Goal: Task Accomplishment & Management: Manage account settings

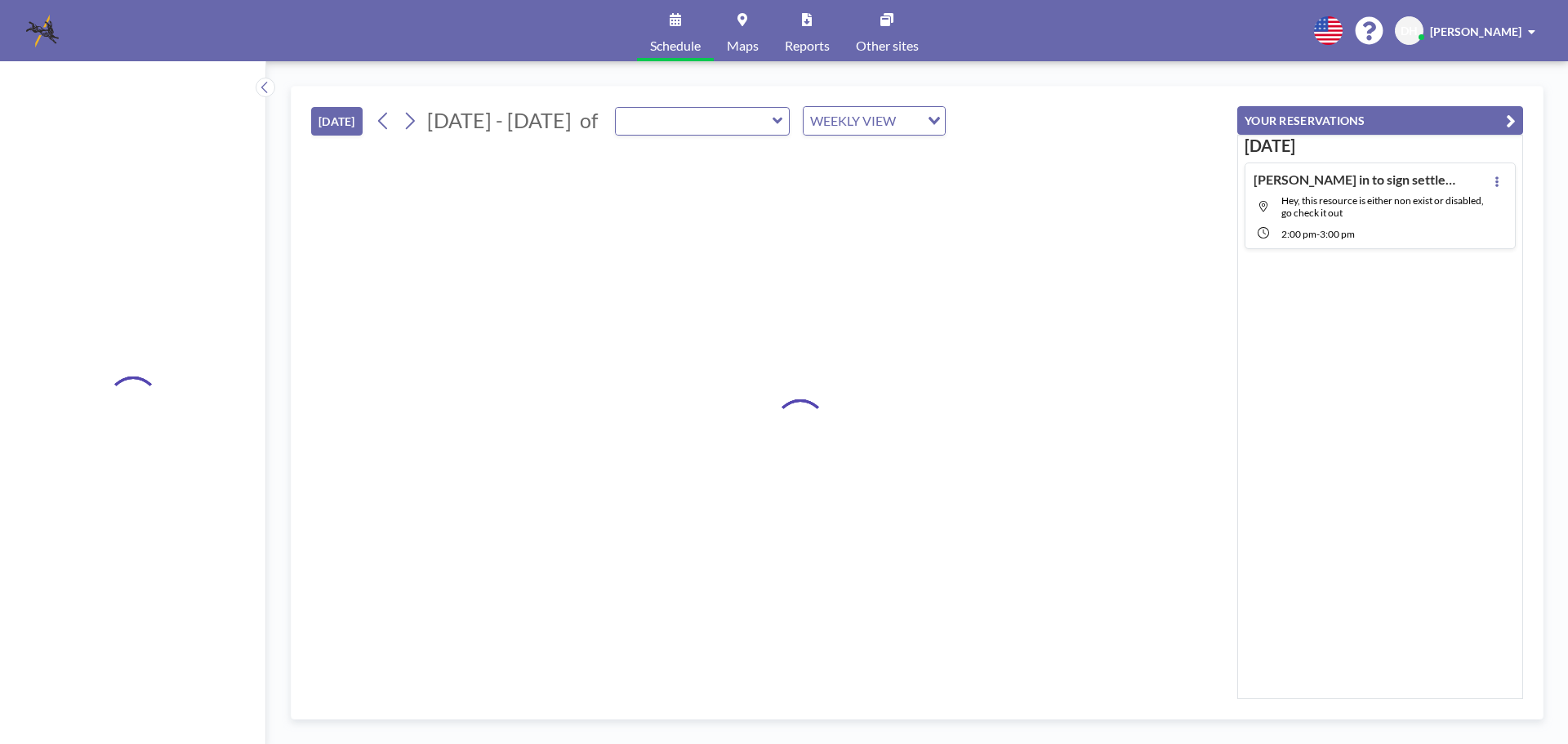
type input "[GEOGRAPHIC_DATA]"
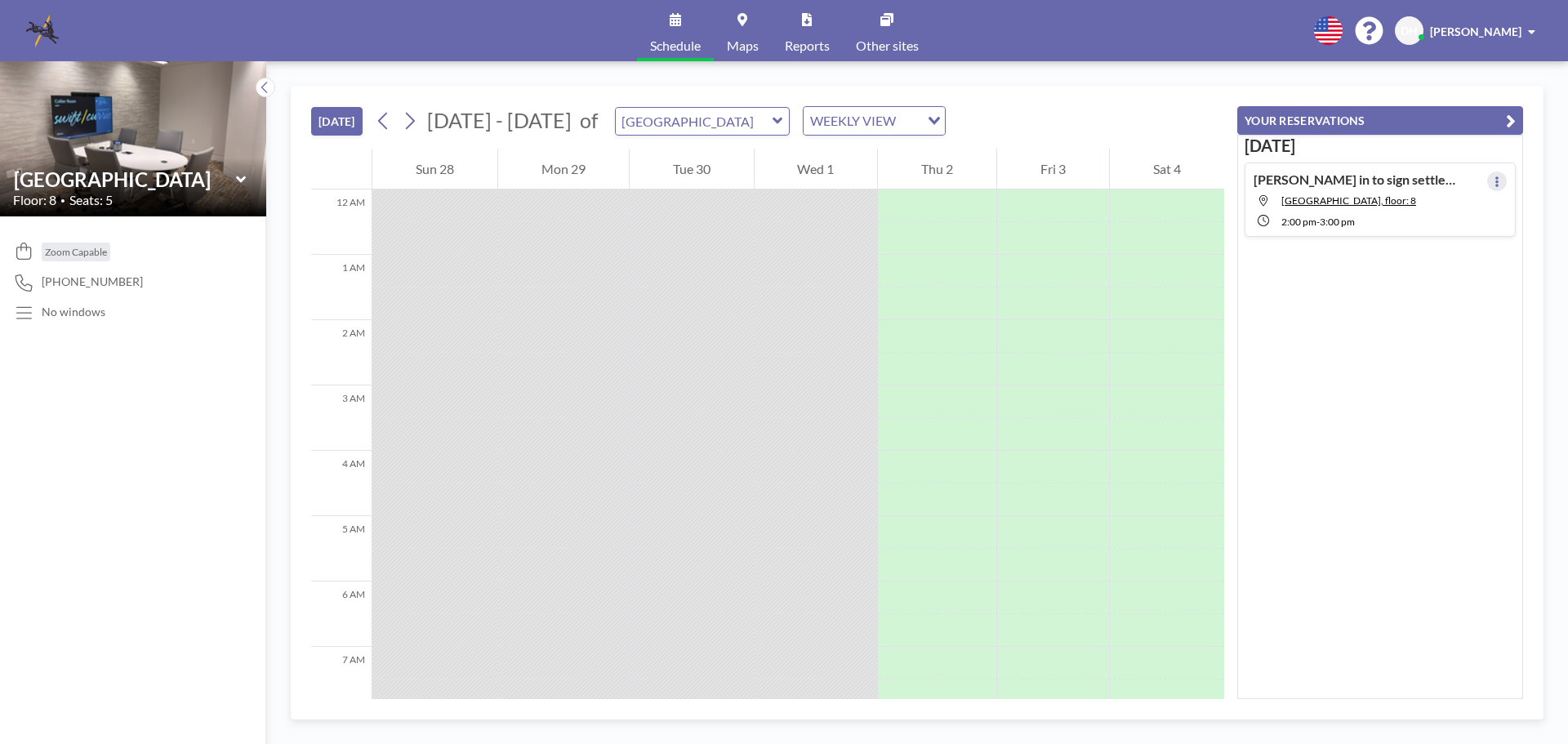
click at [1488, 182] on button at bounding box center [1497, 181] width 20 height 20
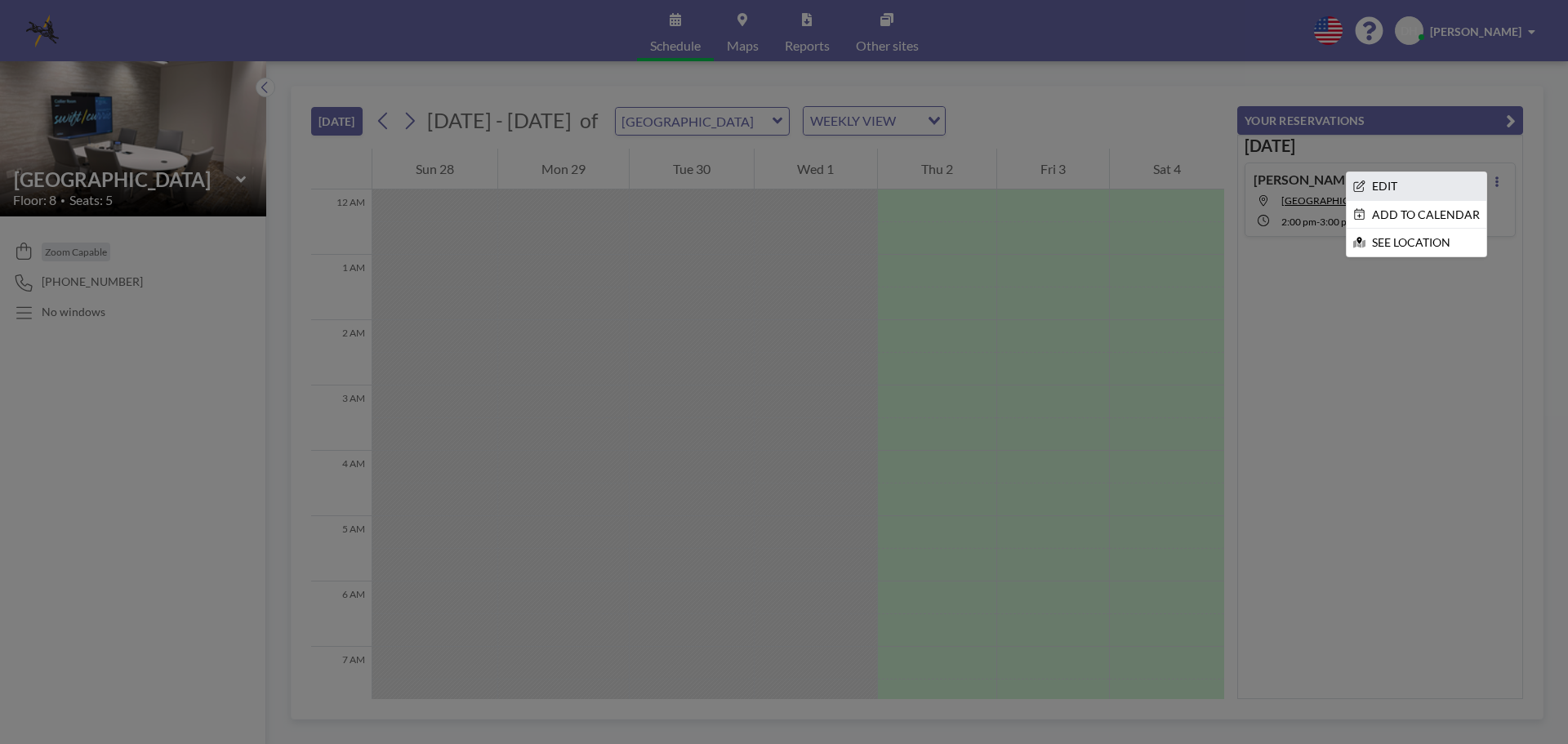
click at [1393, 182] on li "EDIT" at bounding box center [1417, 186] width 140 height 28
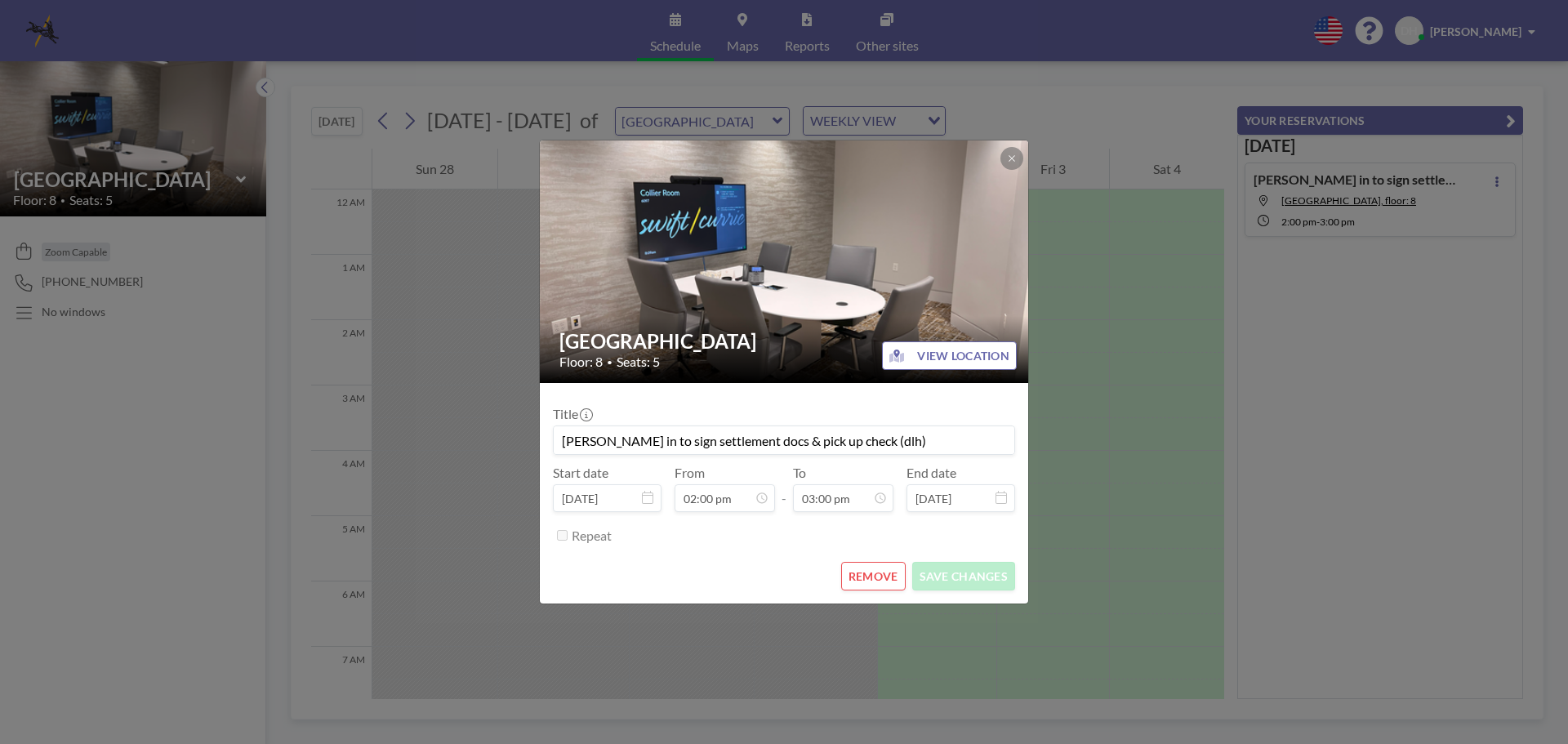
click at [876, 575] on button "REMOVE" at bounding box center [873, 576] width 65 height 29
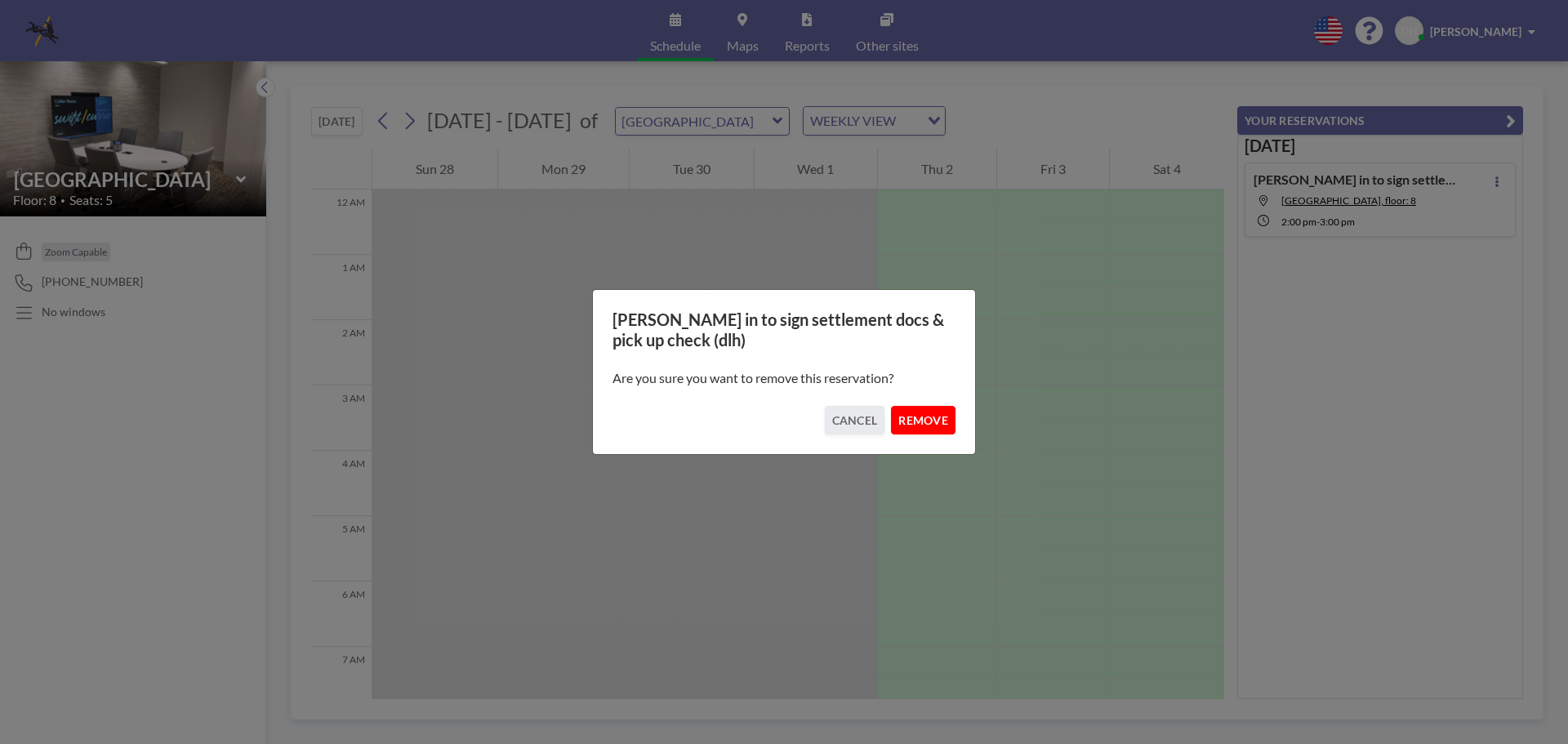
click at [930, 419] on button "REMOVE" at bounding box center [923, 420] width 65 height 29
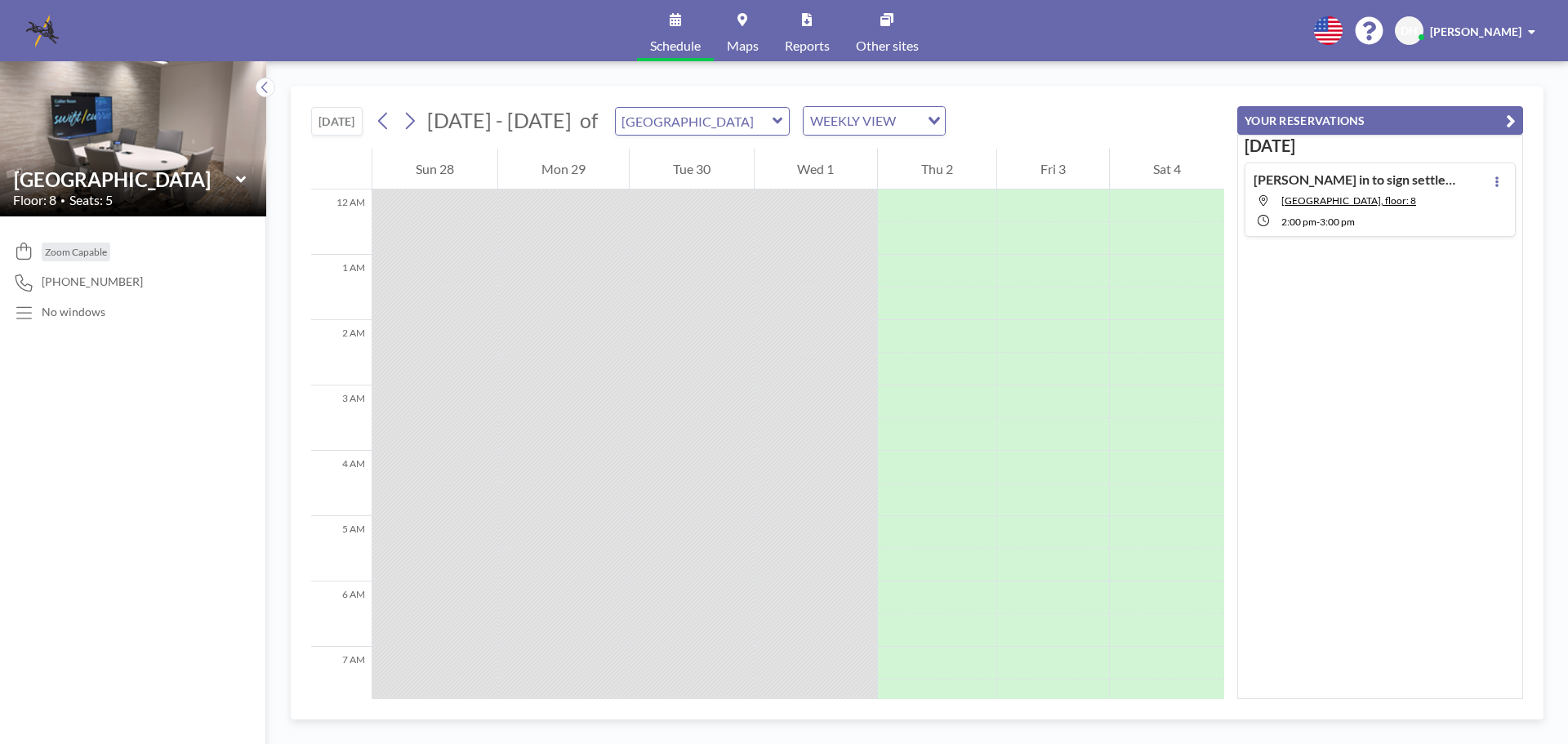
click at [241, 186] on icon at bounding box center [241, 180] width 11 height 16
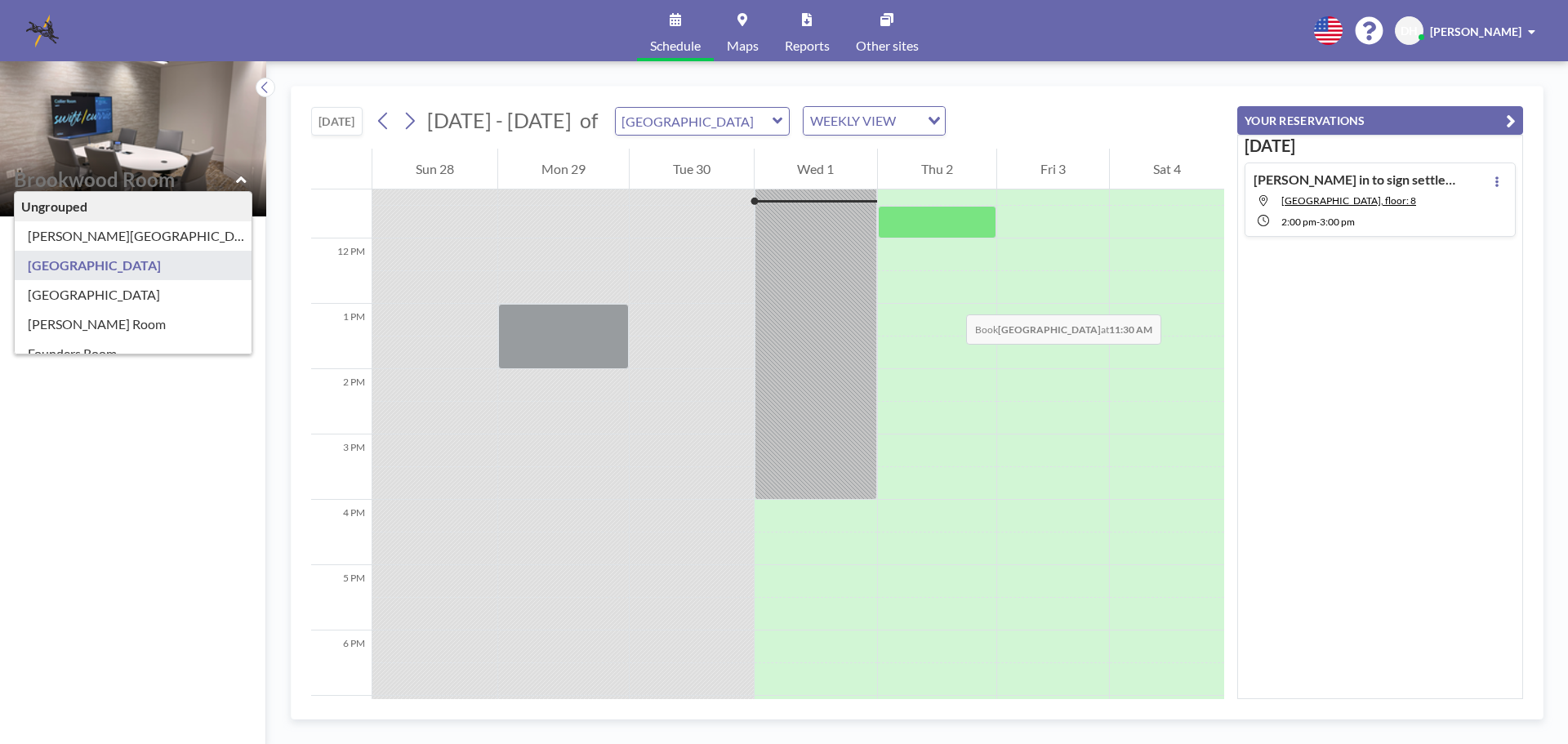
scroll to position [654, 0]
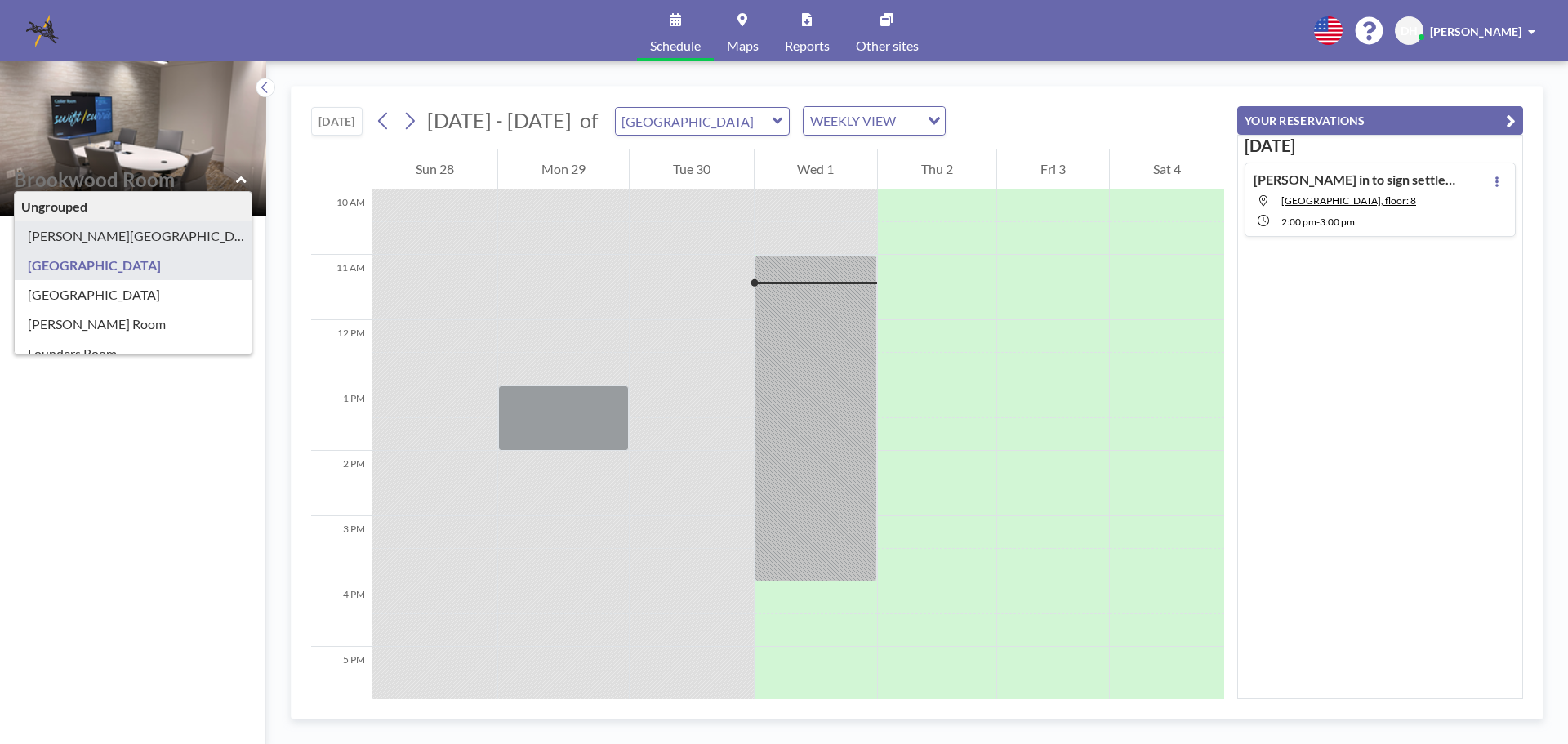
type input "[PERSON_NAME][GEOGRAPHIC_DATA]"
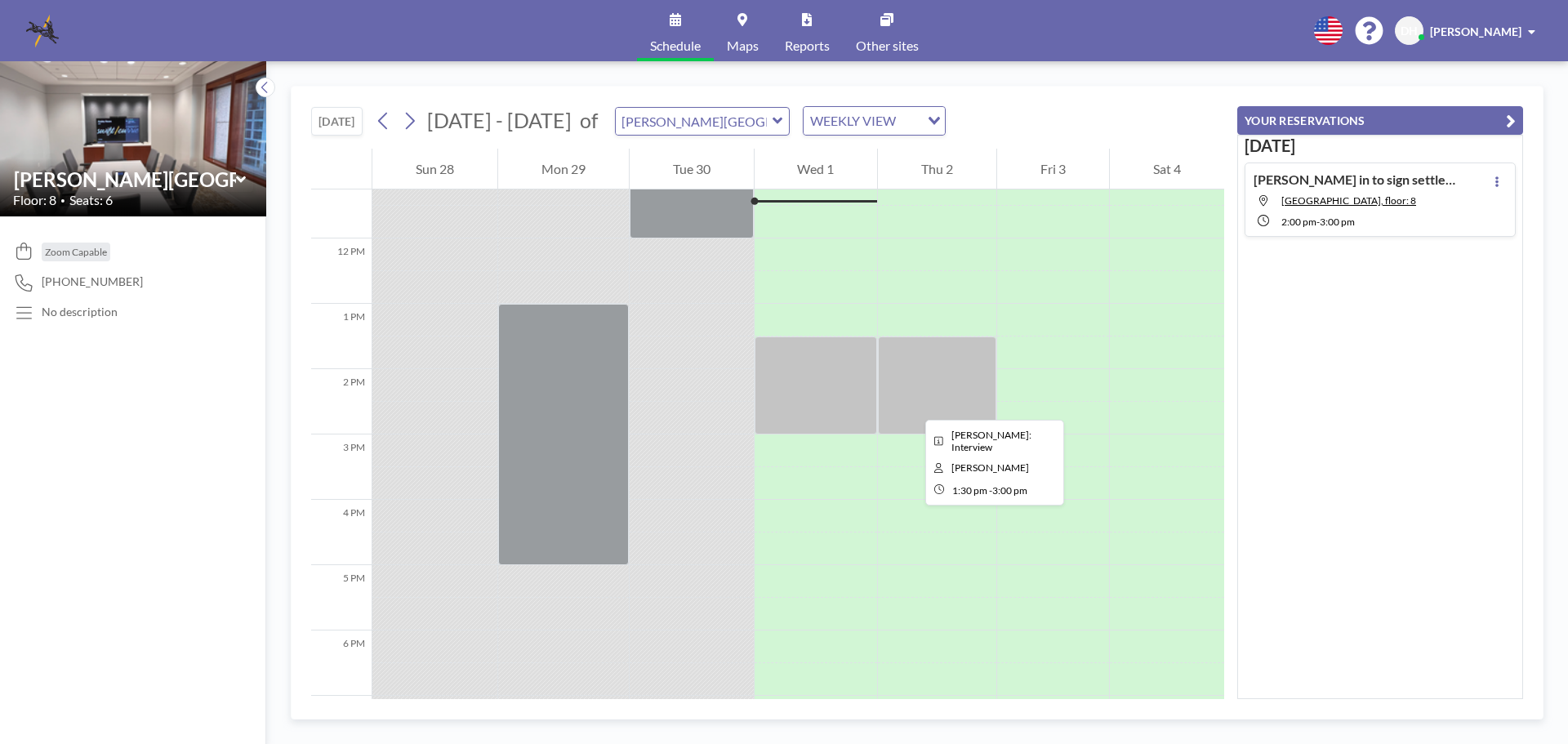
scroll to position [572, 0]
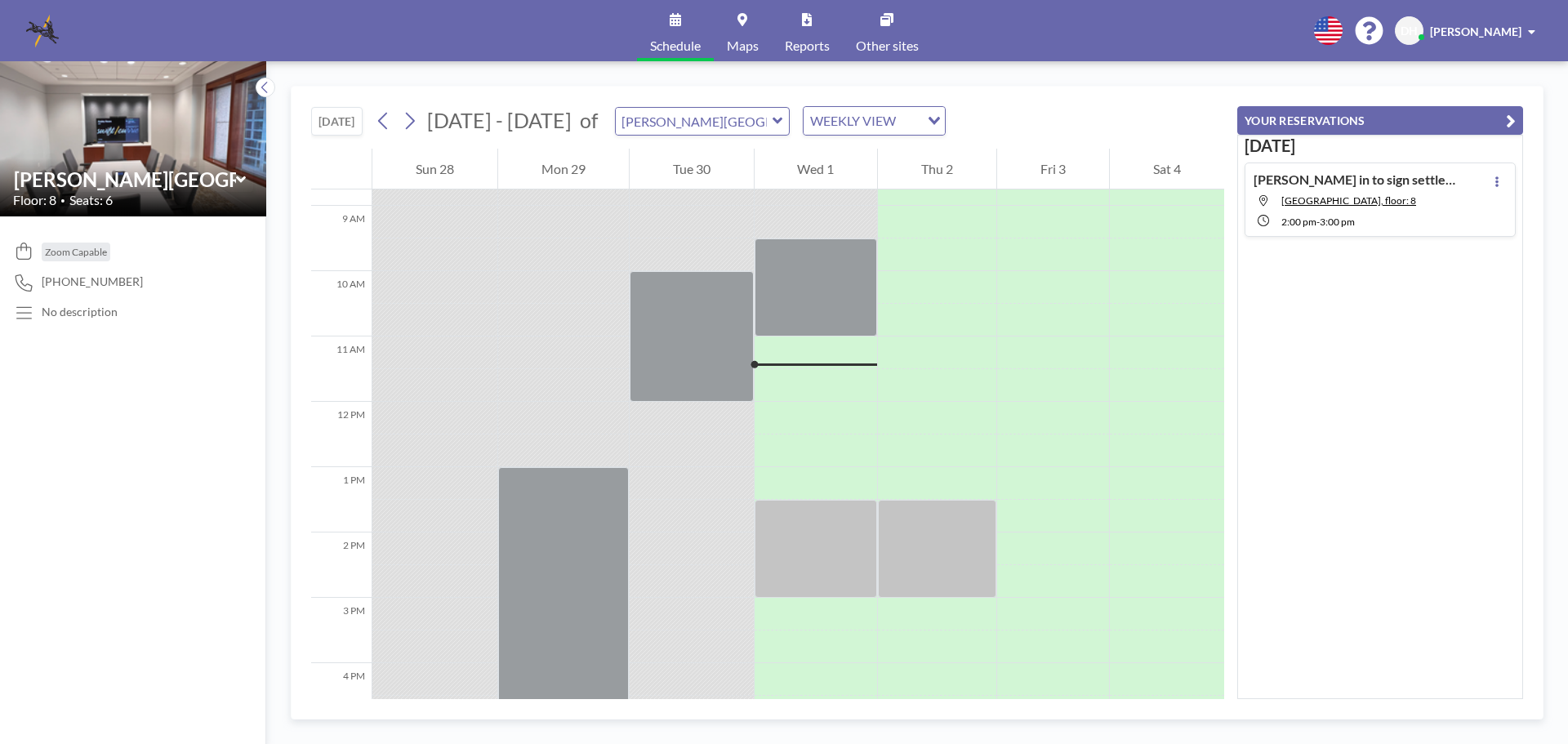
click at [241, 180] on icon at bounding box center [241, 179] width 10 height 7
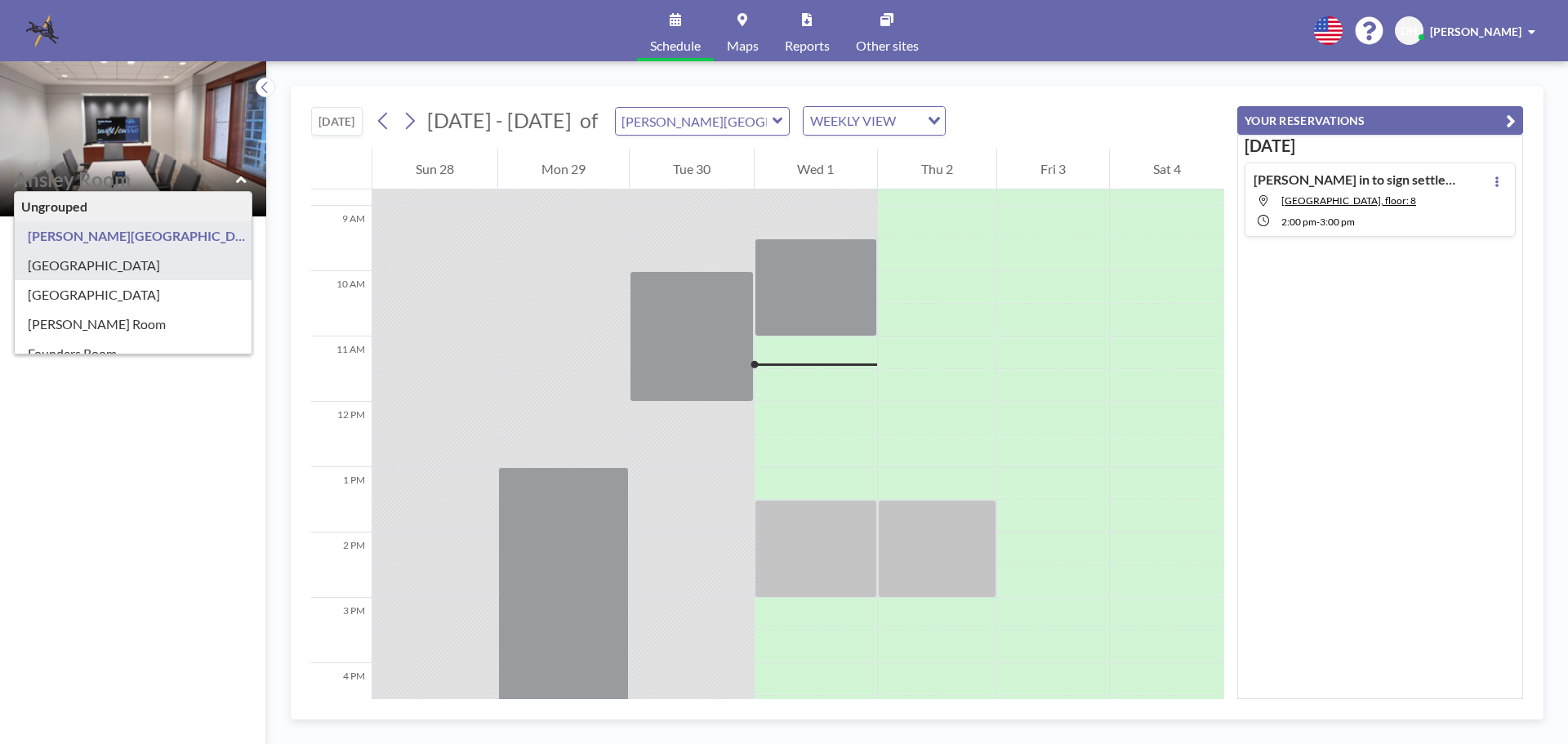
type input "[GEOGRAPHIC_DATA]"
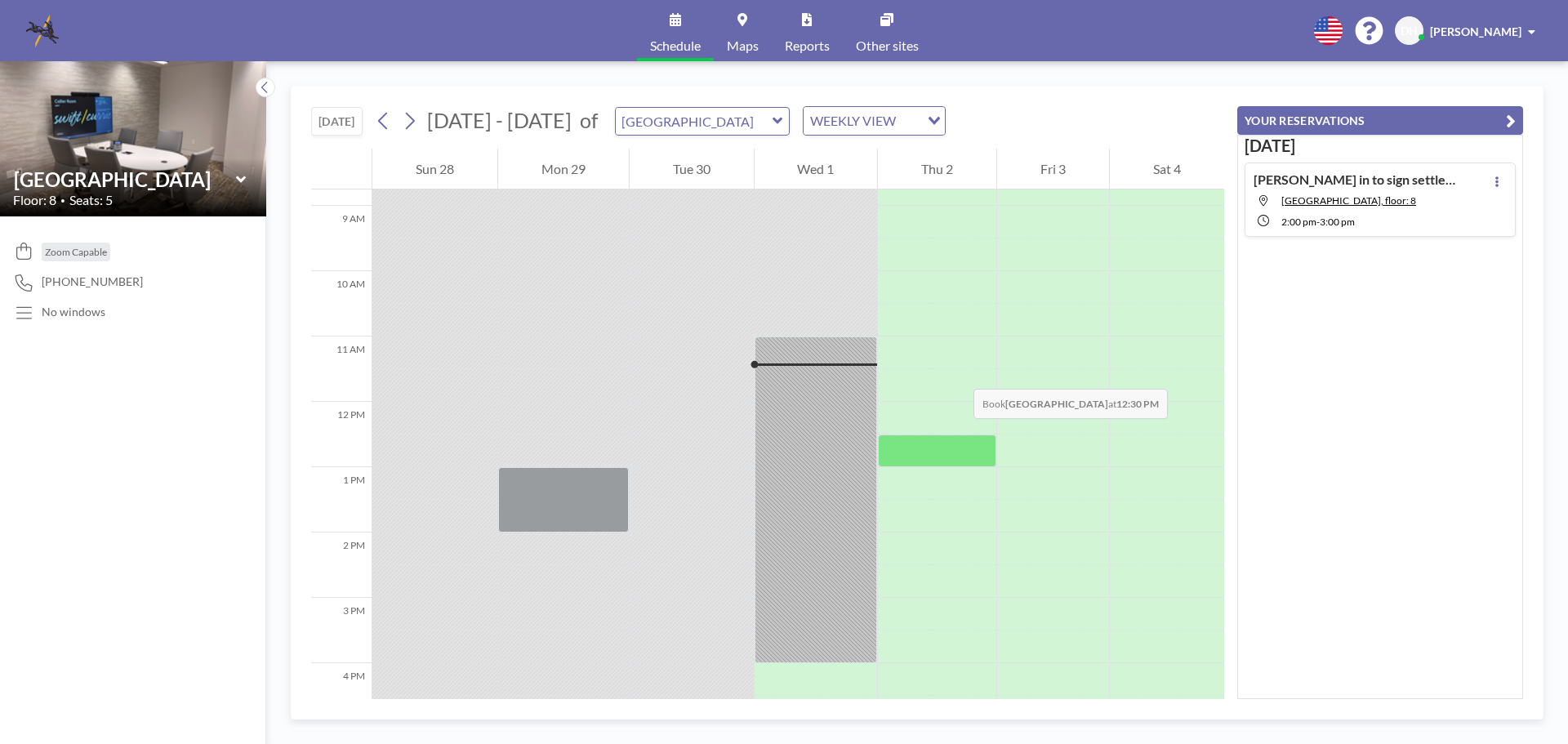
scroll to position [654, 0]
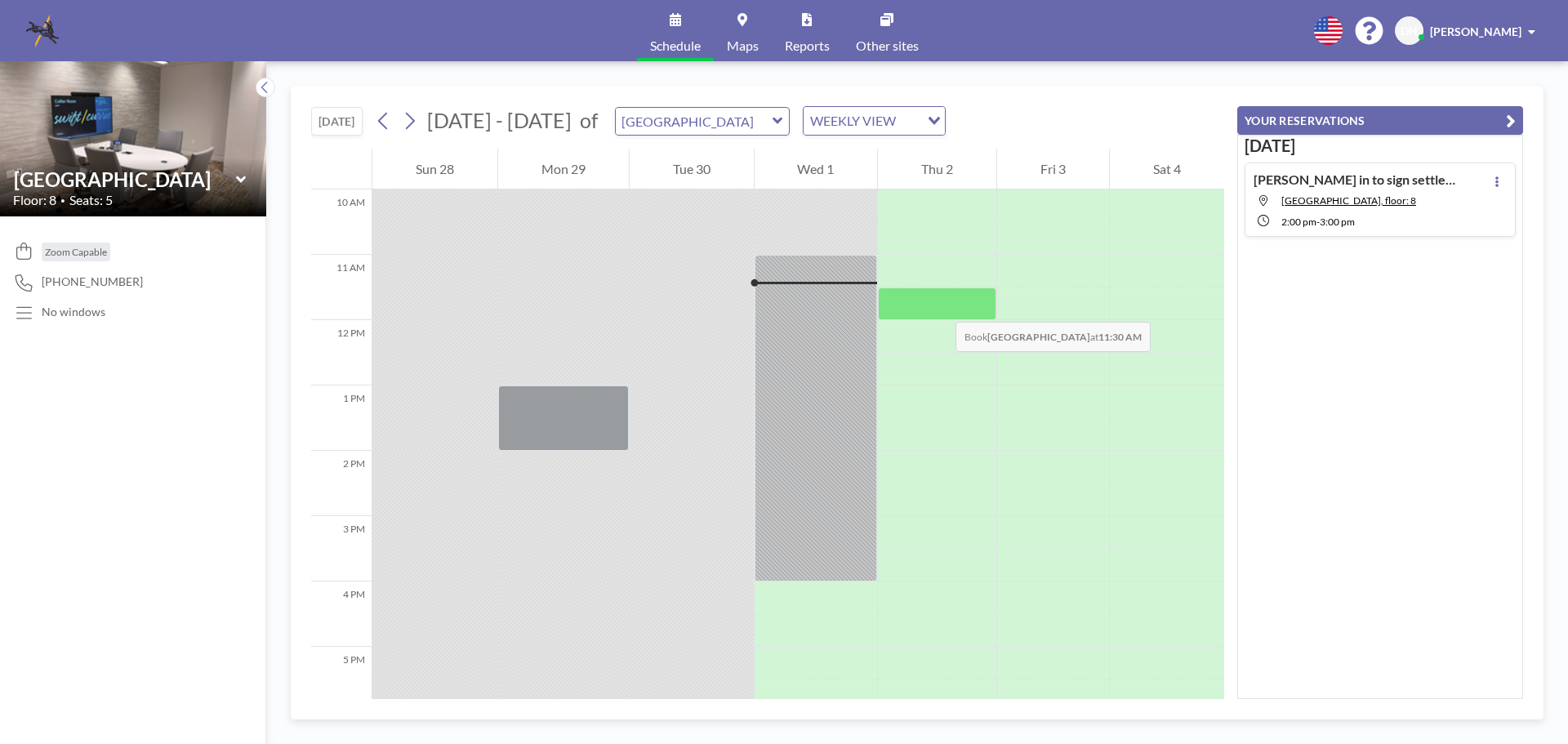
click at [939, 305] on div at bounding box center [938, 304] width 118 height 33
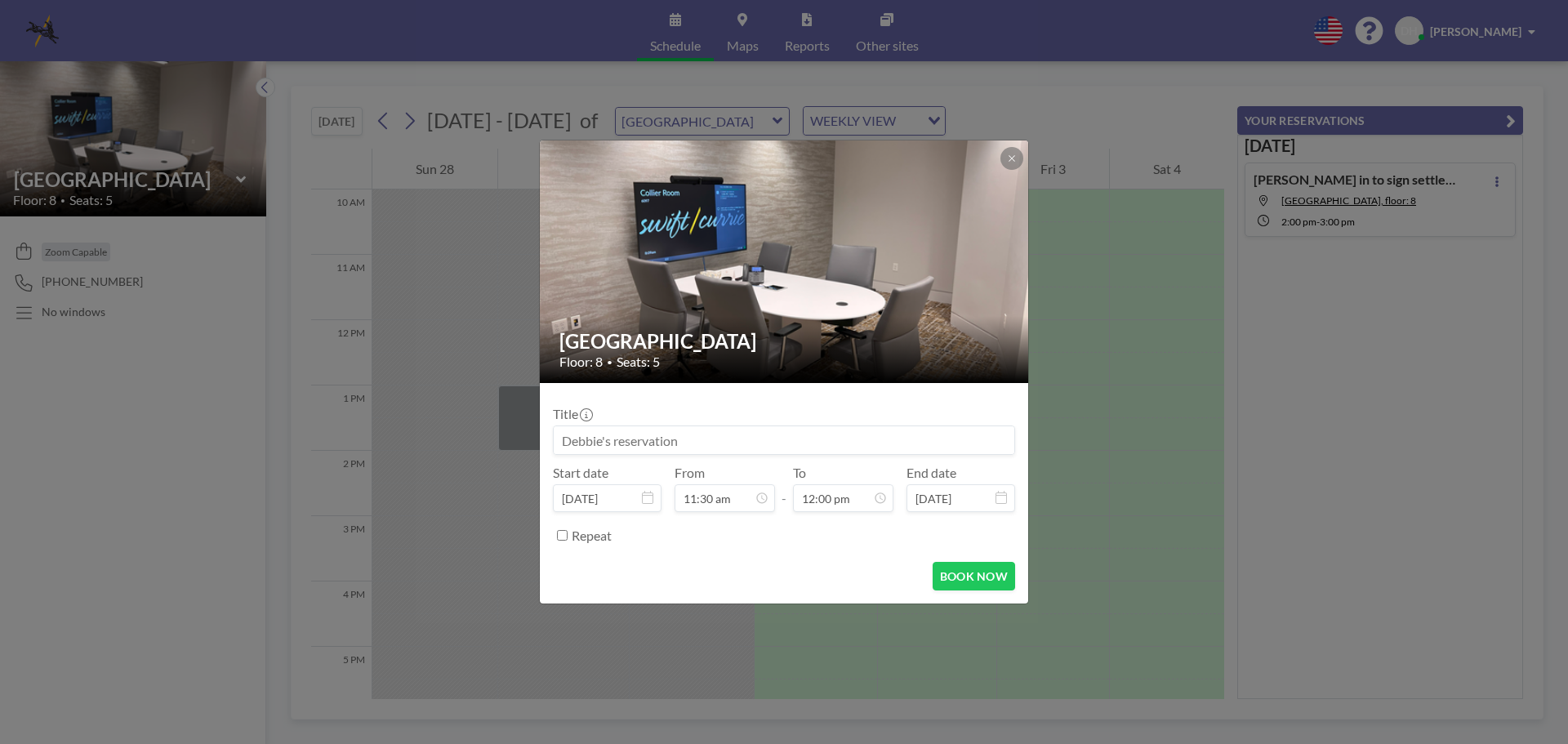
drag, startPoint x: 686, startPoint y: 440, endPoint x: 552, endPoint y: 436, distance: 134.1
click at [552, 436] on form "Title Start date [DATE] From 11:30 am - To 12:00 pm End date [DATE] Repeat BOOK…" at bounding box center [784, 494] width 488 height 221
click at [677, 443] on input at bounding box center [784, 440] width 461 height 28
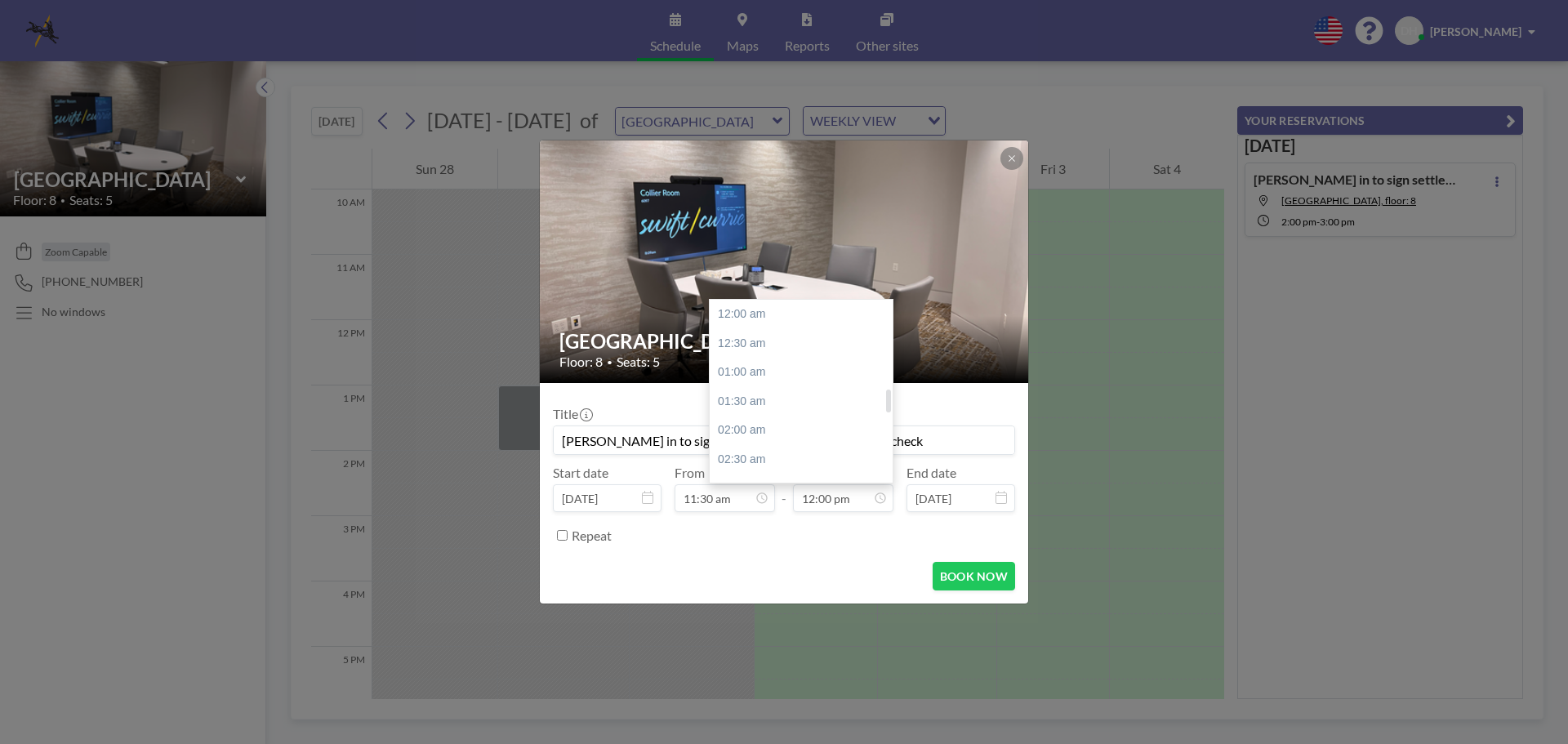
scroll to position [698, 0]
type input "[PERSON_NAME] in to sign off on settlement docs/pick up check"
click at [741, 337] on div "12:30 pm" at bounding box center [805, 344] width 191 height 30
type input "12:30 pm"
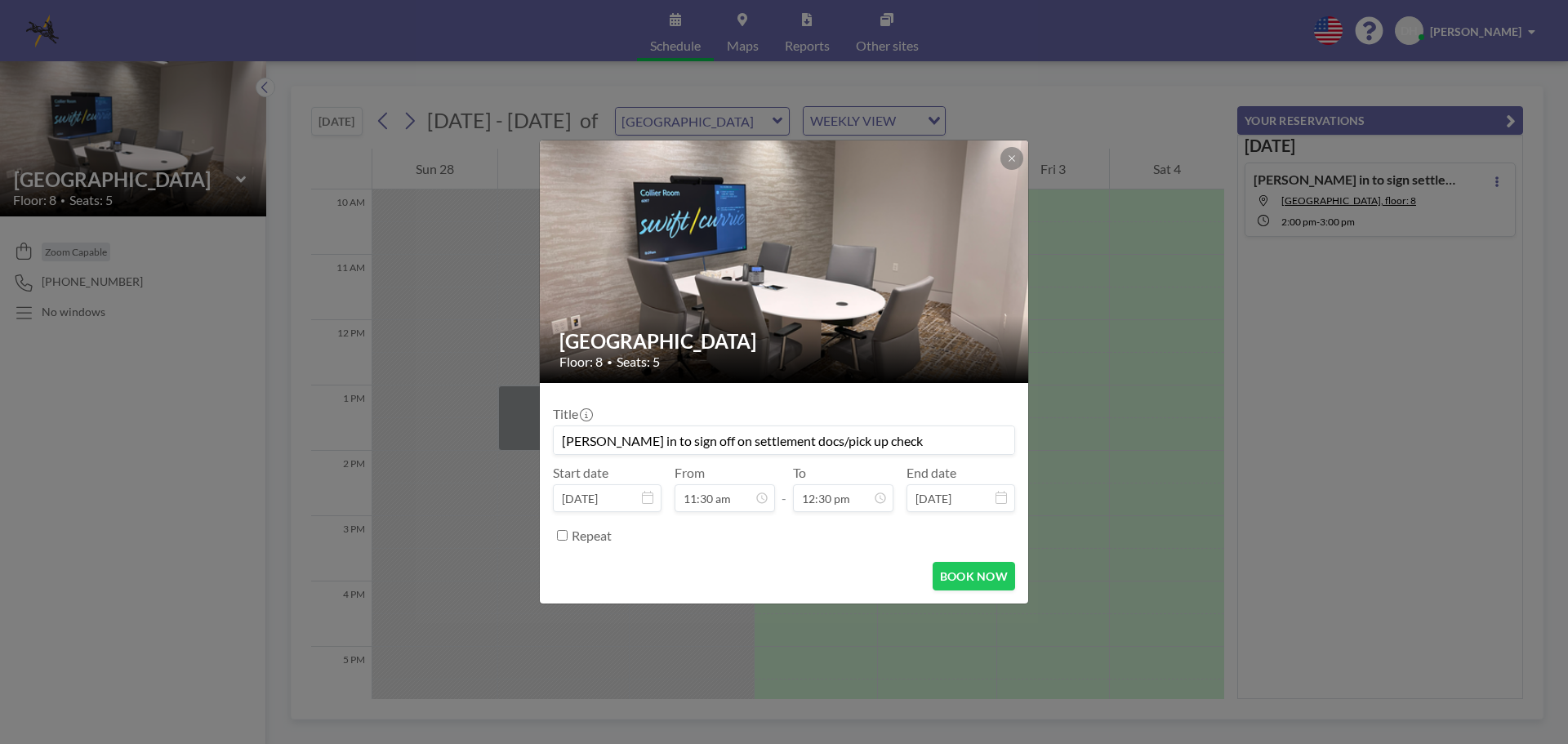
scroll to position [727, 0]
click at [952, 564] on button "BOOK NOW" at bounding box center [974, 576] width 82 height 29
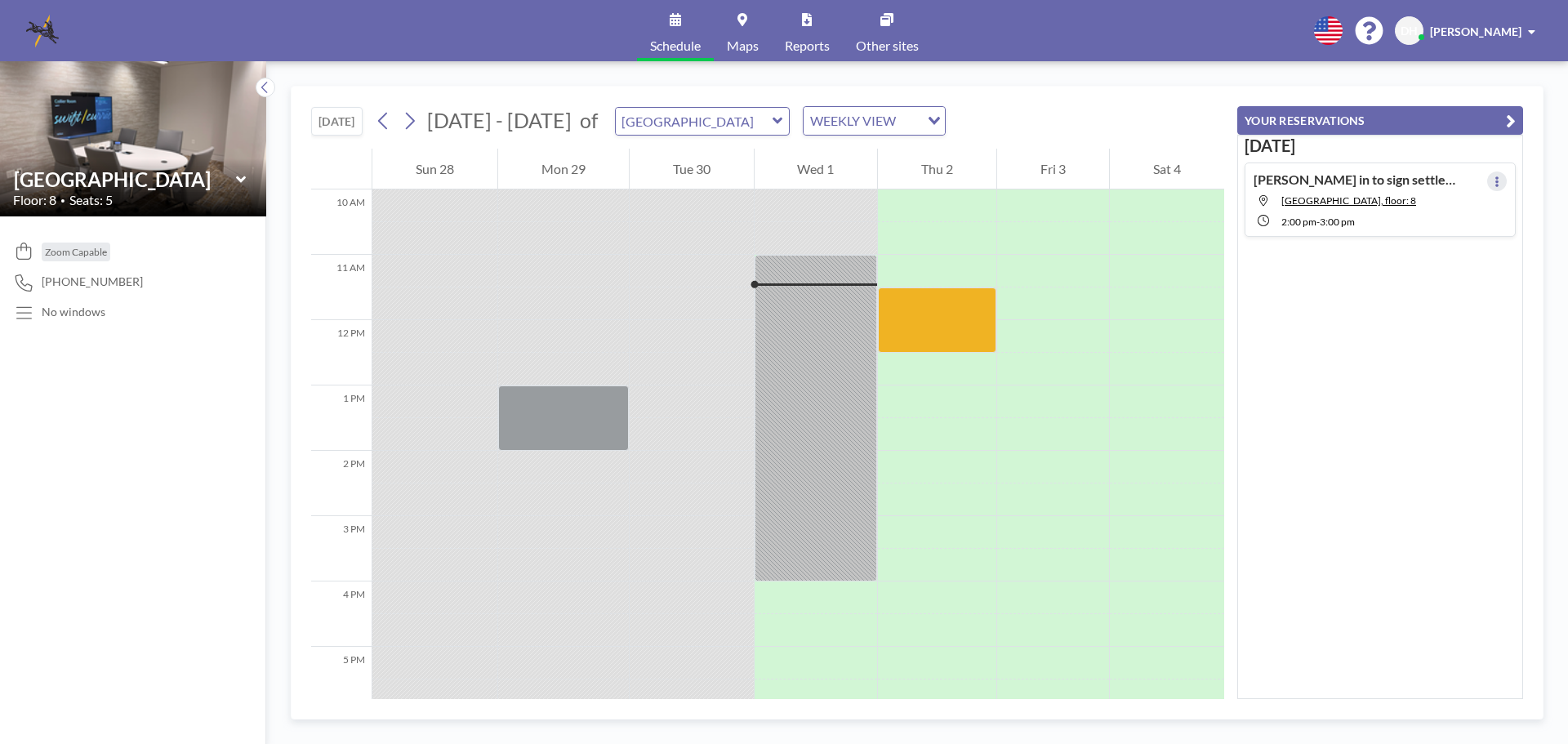
click at [1494, 183] on icon at bounding box center [1497, 181] width 7 height 11
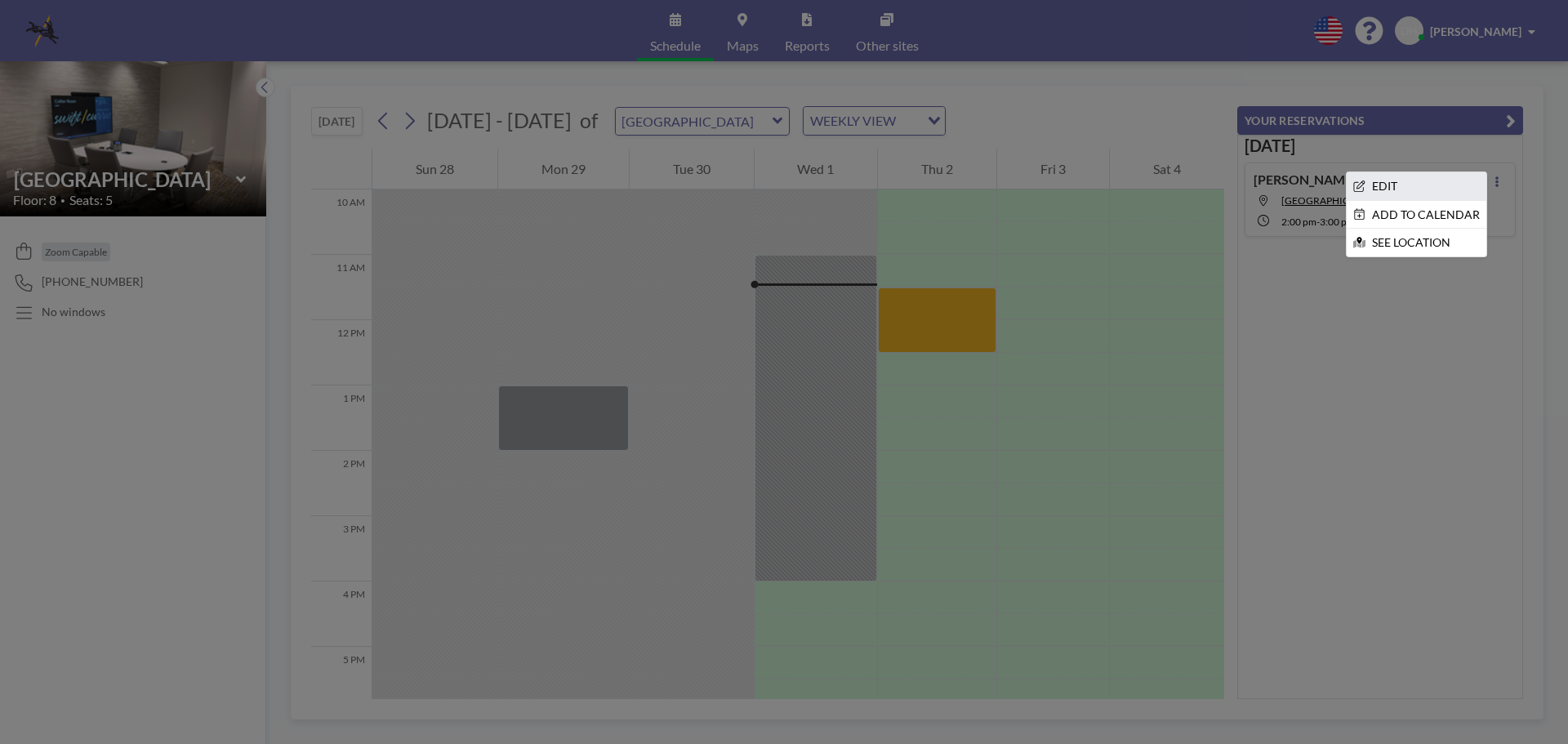
click at [1396, 185] on li "EDIT" at bounding box center [1417, 186] width 140 height 28
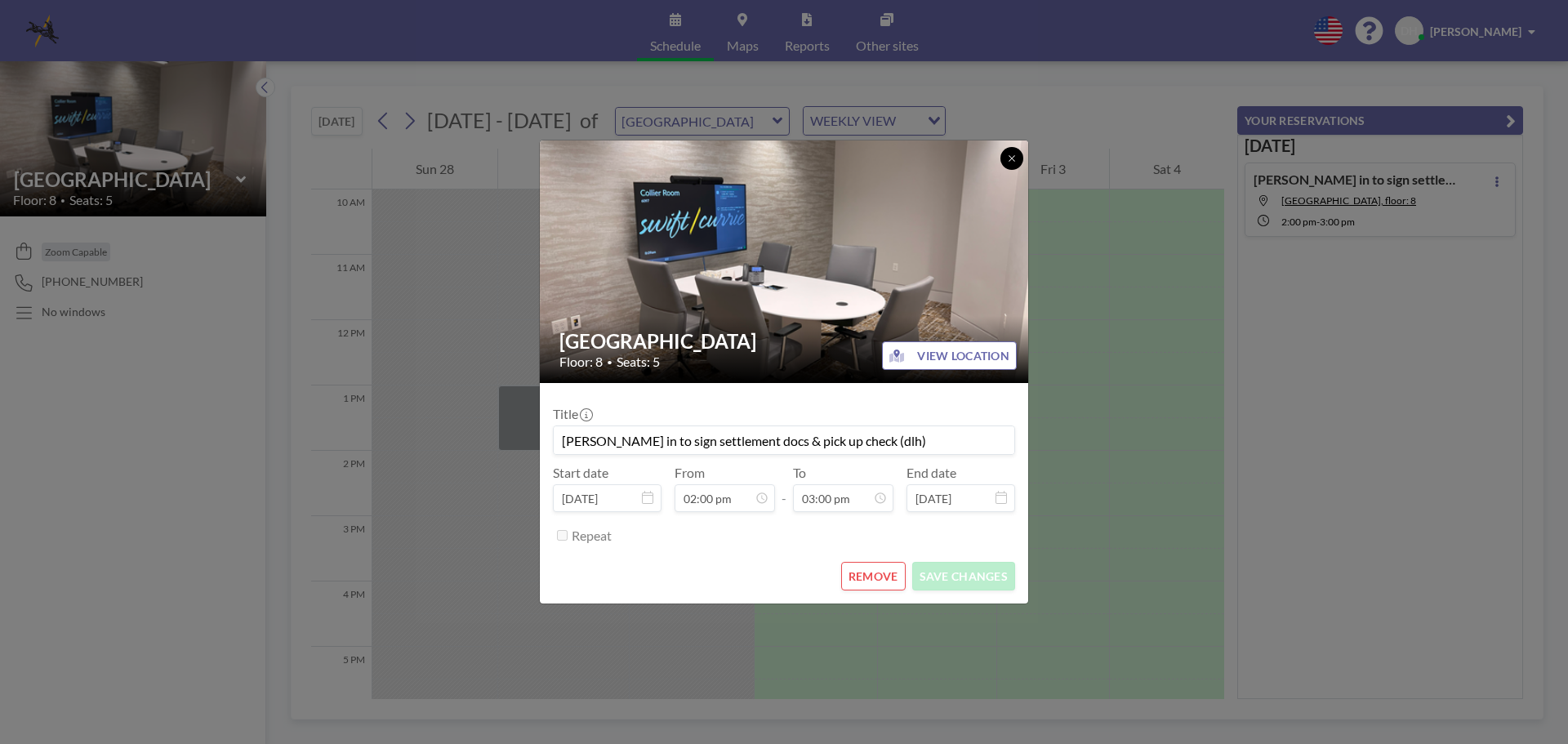
click at [1011, 154] on icon at bounding box center [1012, 158] width 10 height 10
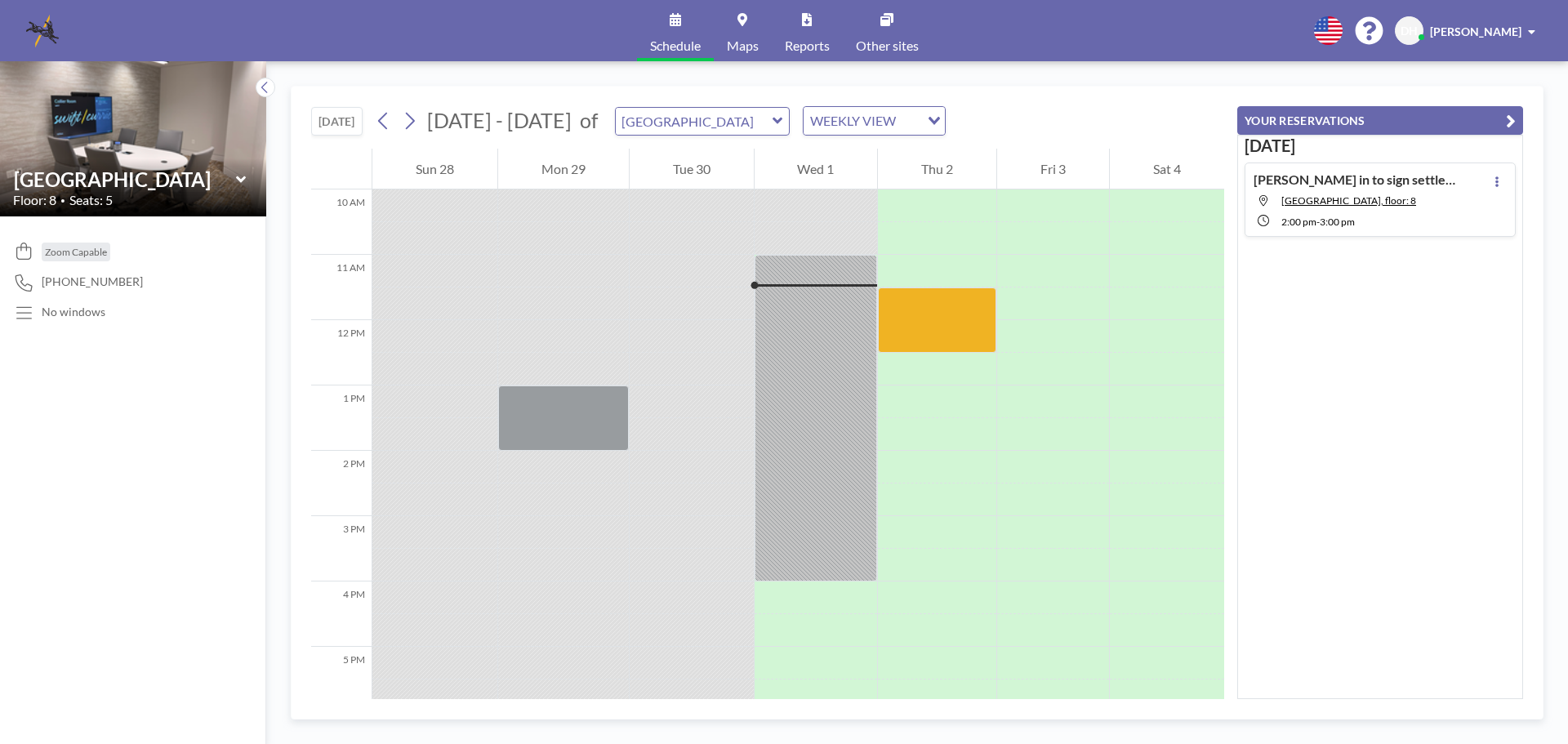
click at [1277, 220] on div "2:00 PM - 3:00 PM" at bounding box center [1355, 221] width 204 height 15
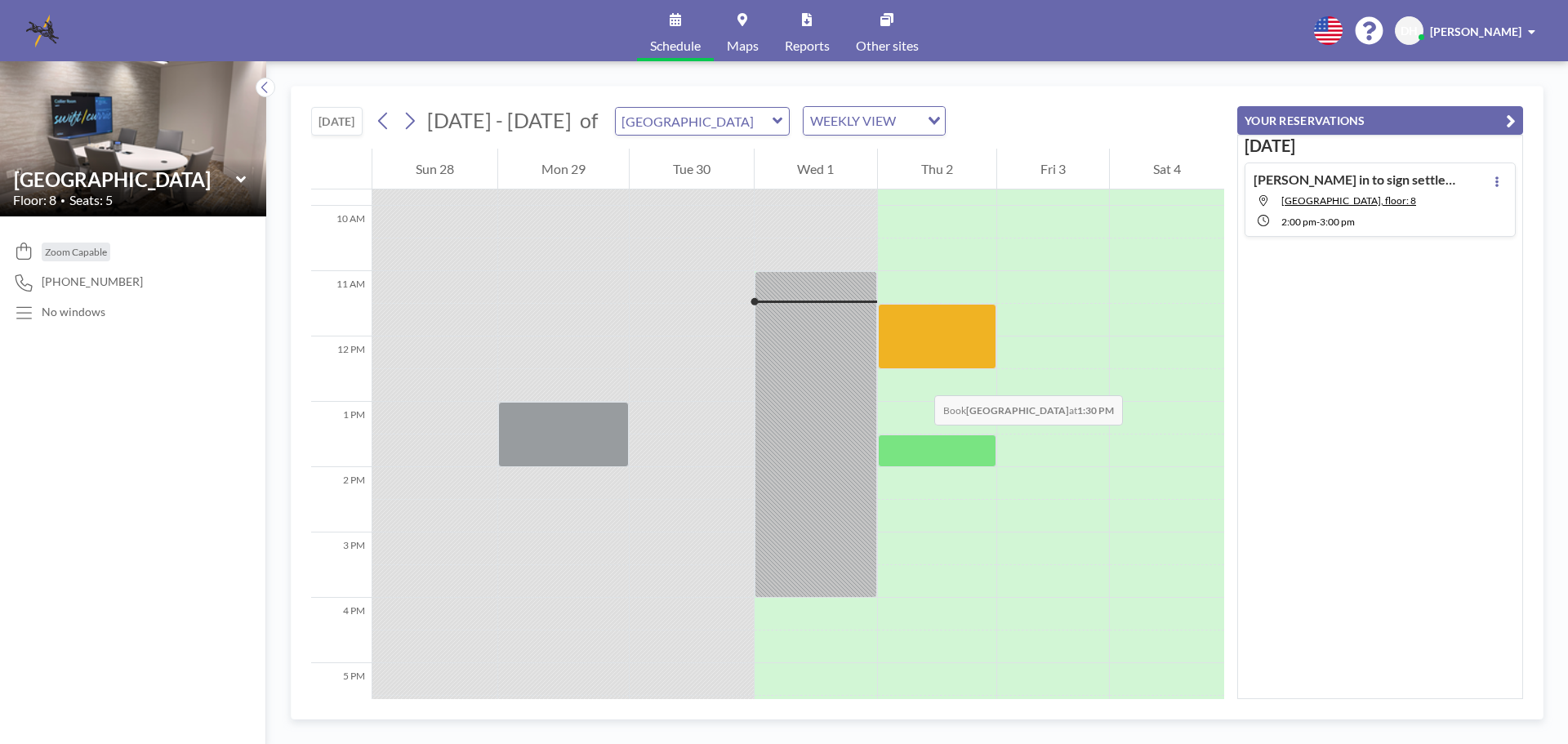
scroll to position [556, 0]
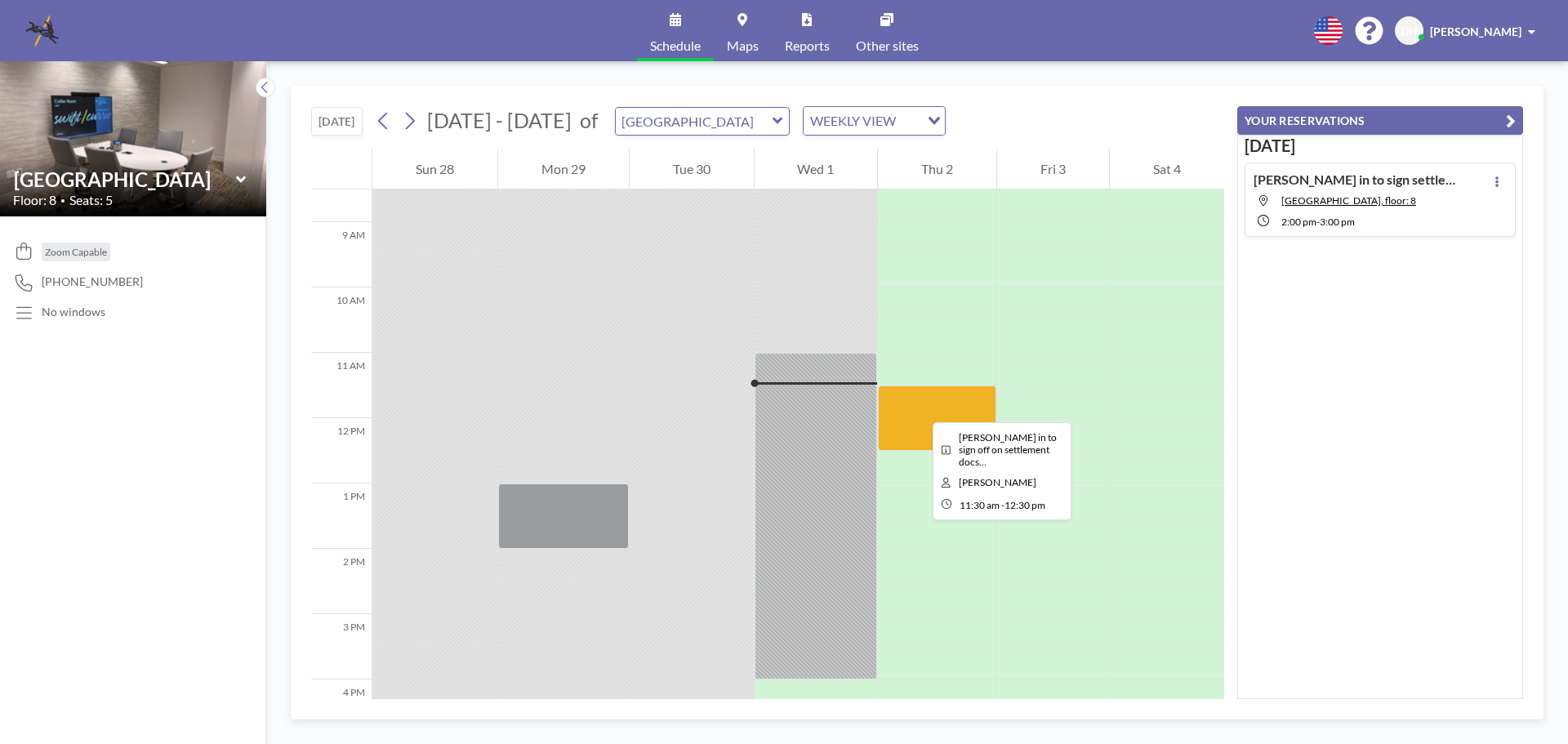
click at [919, 407] on div at bounding box center [938, 419] width 118 height 66
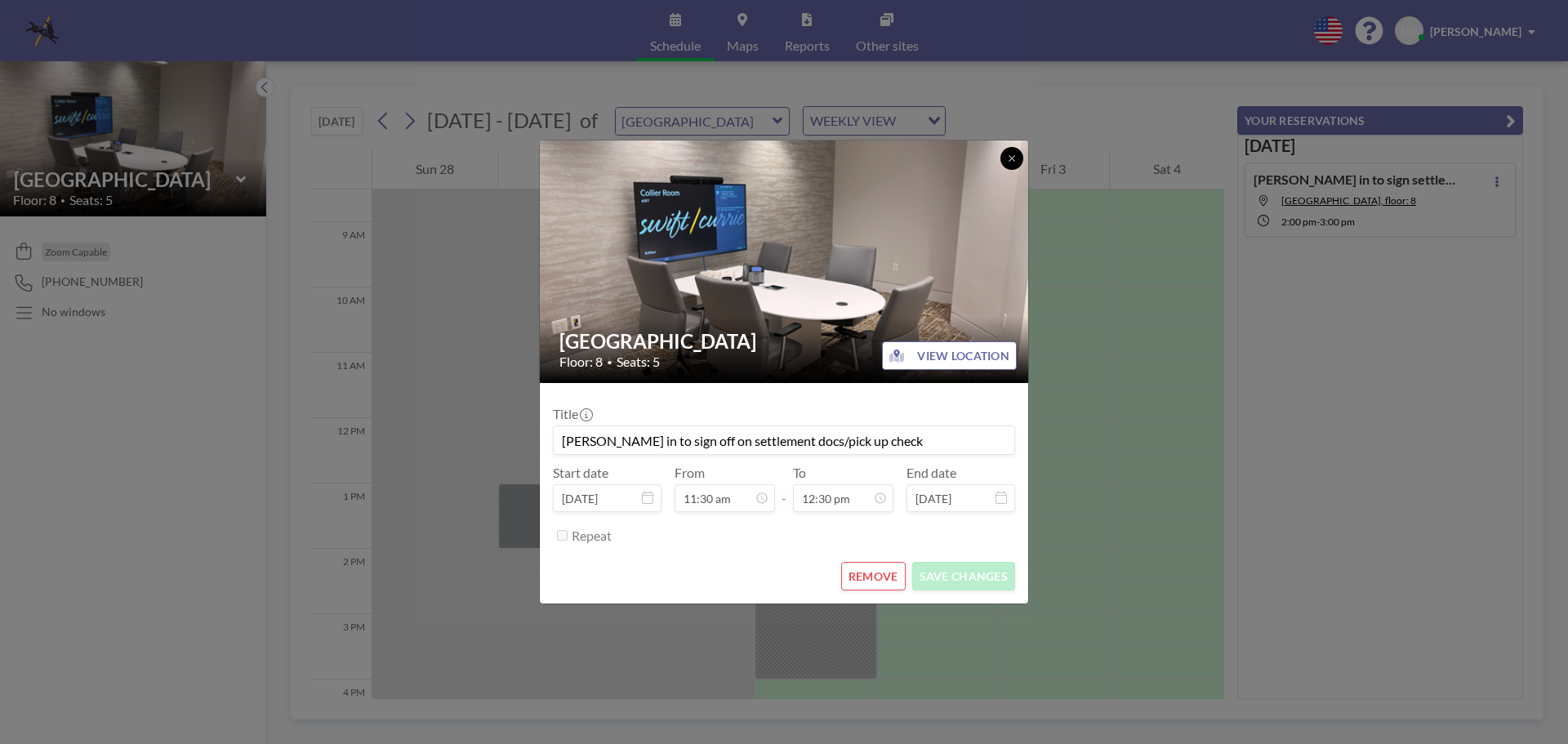
click at [1013, 152] on button at bounding box center [1012, 158] width 23 height 23
